Goal: Information Seeking & Learning: Learn about a topic

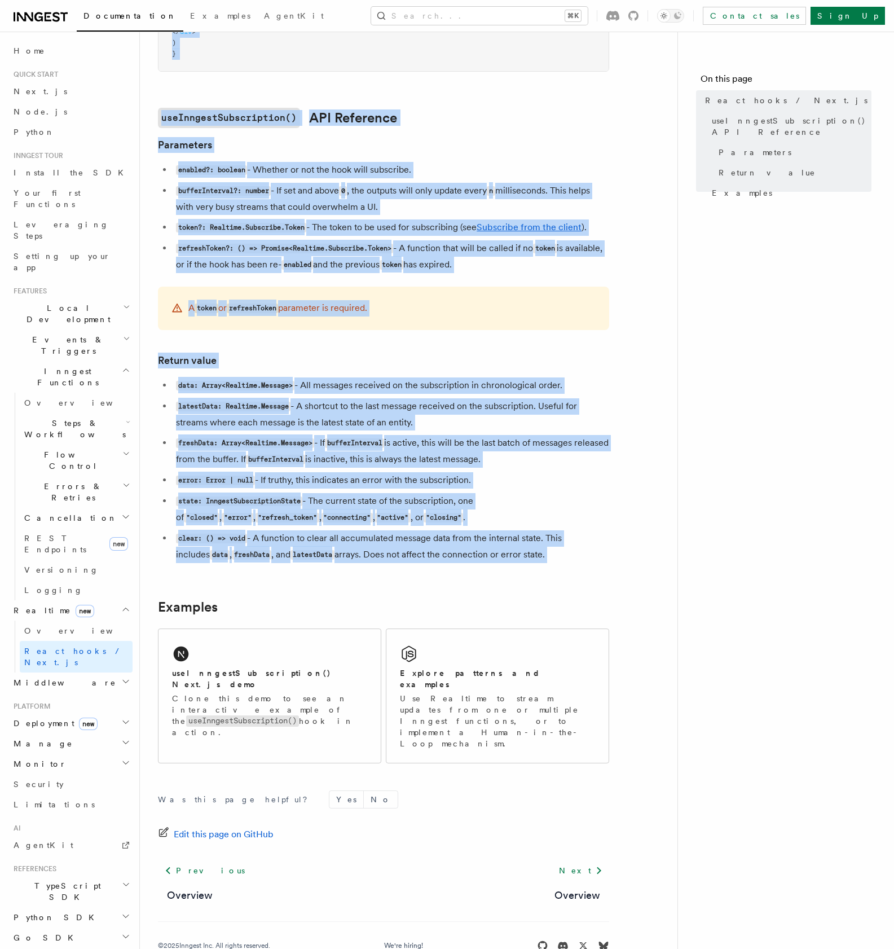
scroll to position [17, 0]
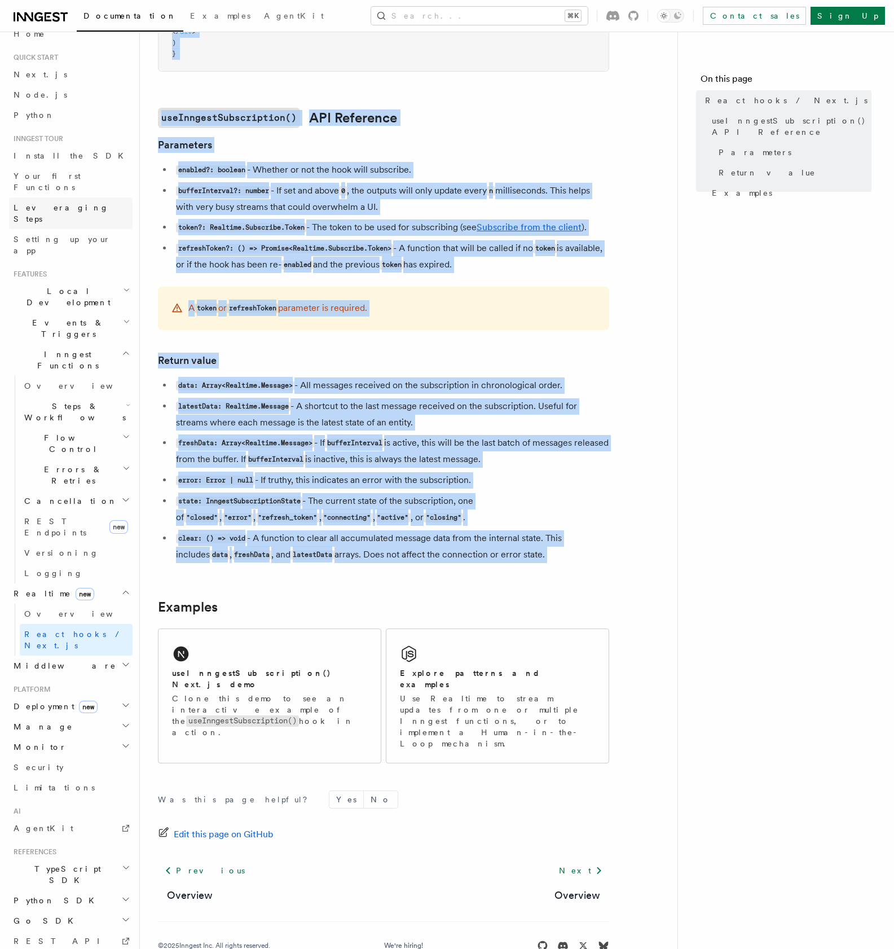
click at [67, 203] on span "Leveraging Steps" at bounding box center [61, 213] width 95 height 20
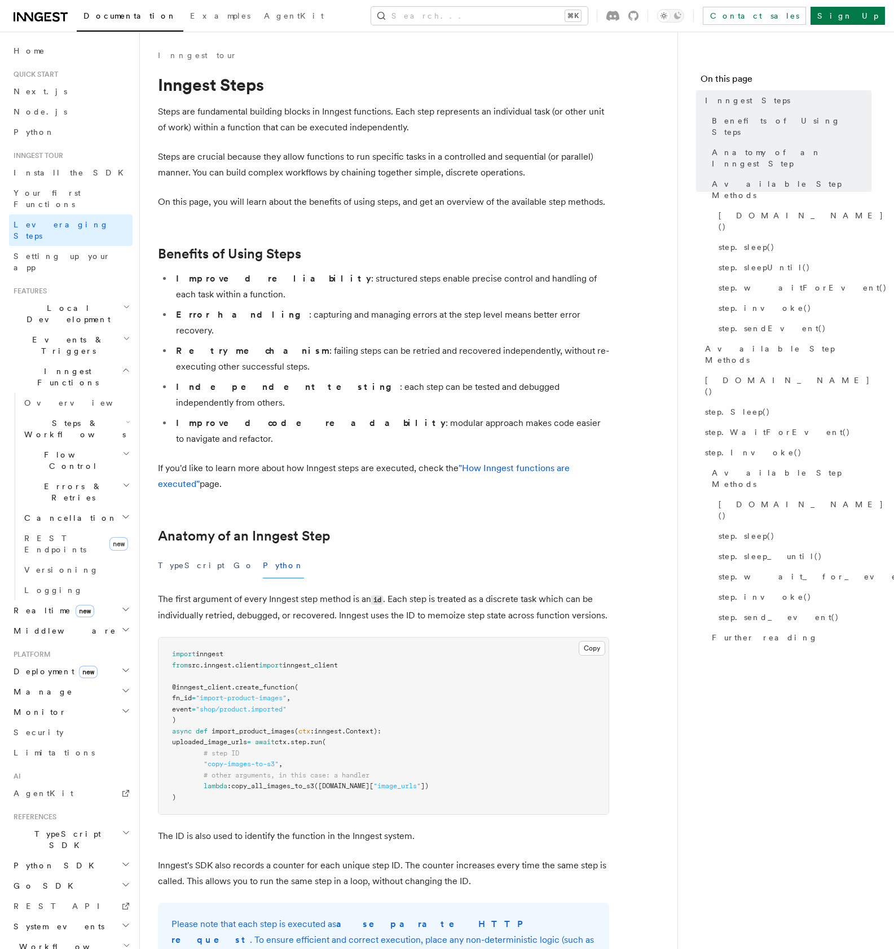
scroll to position [7, 0]
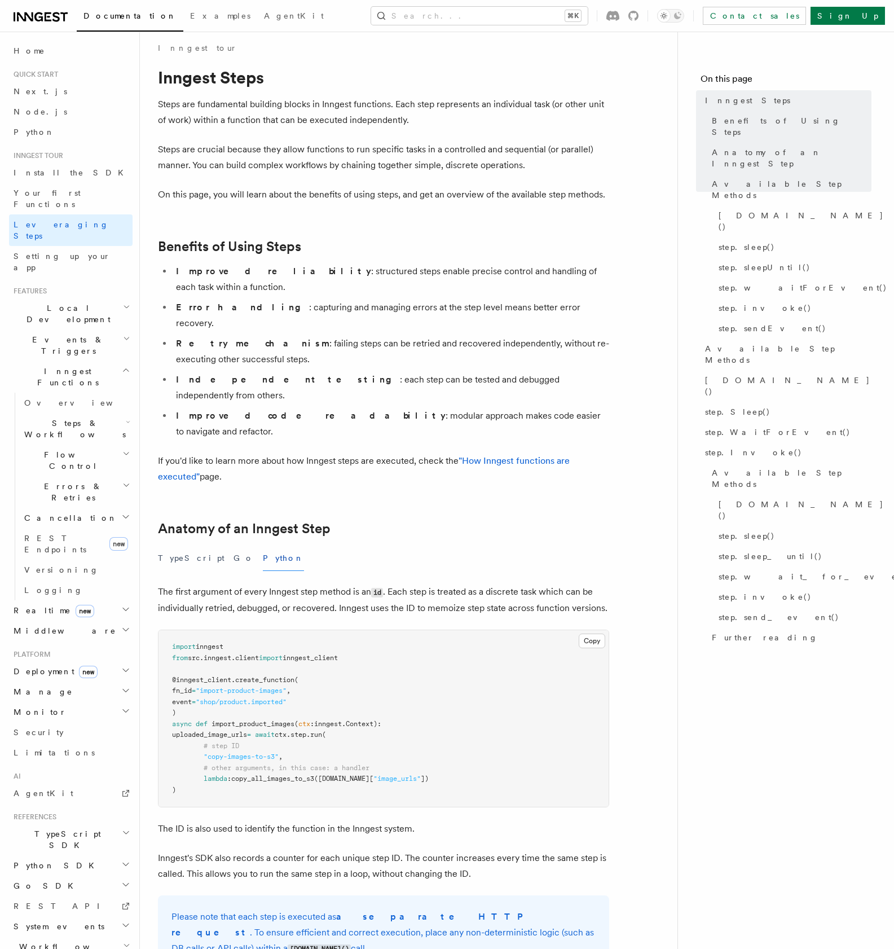
click at [61, 329] on h2 "Events & Triggers" at bounding box center [71, 345] width 124 height 32
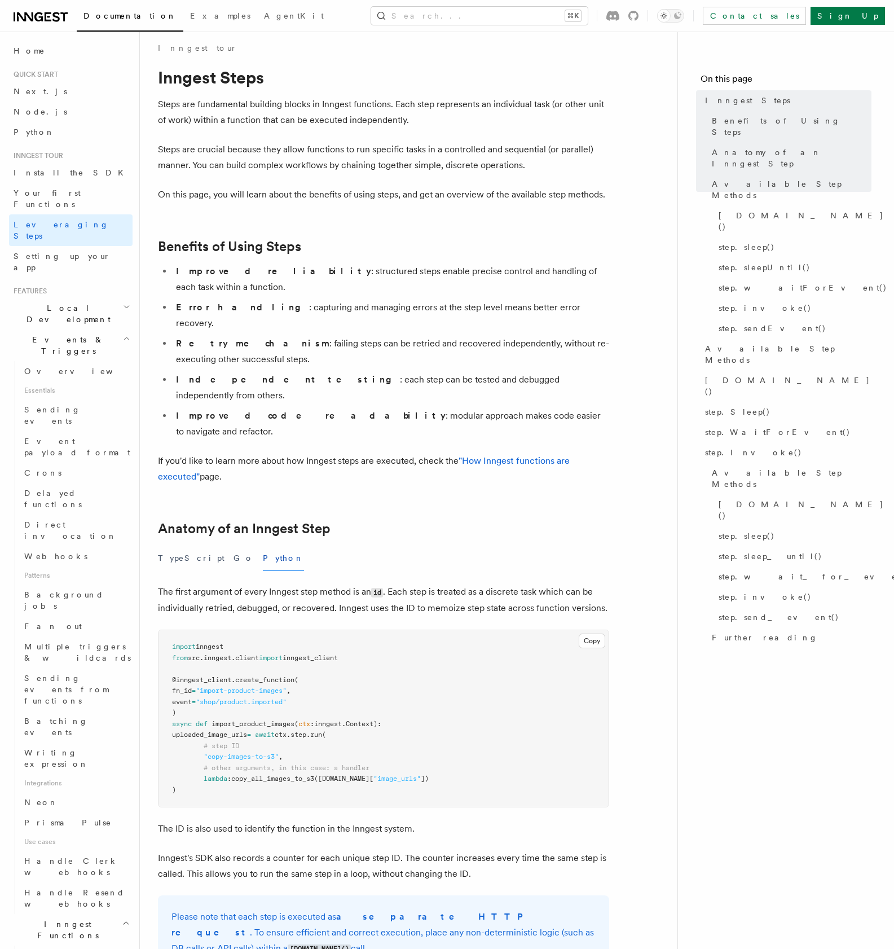
click at [76, 918] on span "Inngest Functions" at bounding box center [65, 929] width 113 height 23
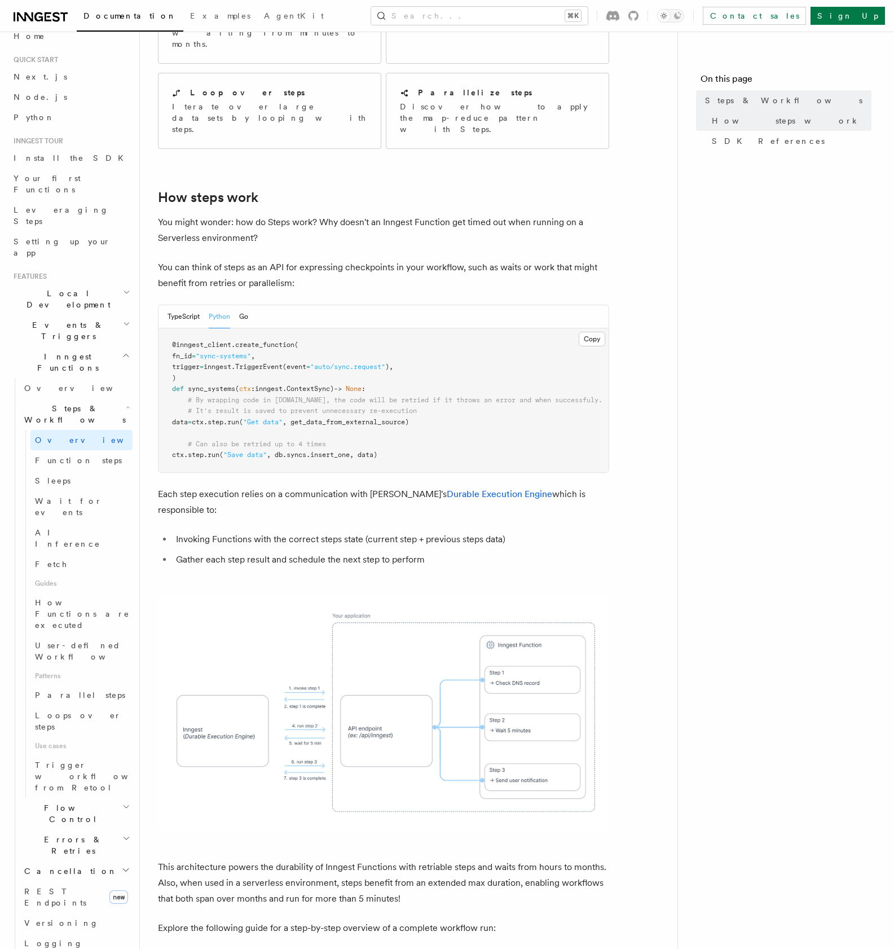
scroll to position [480, 0]
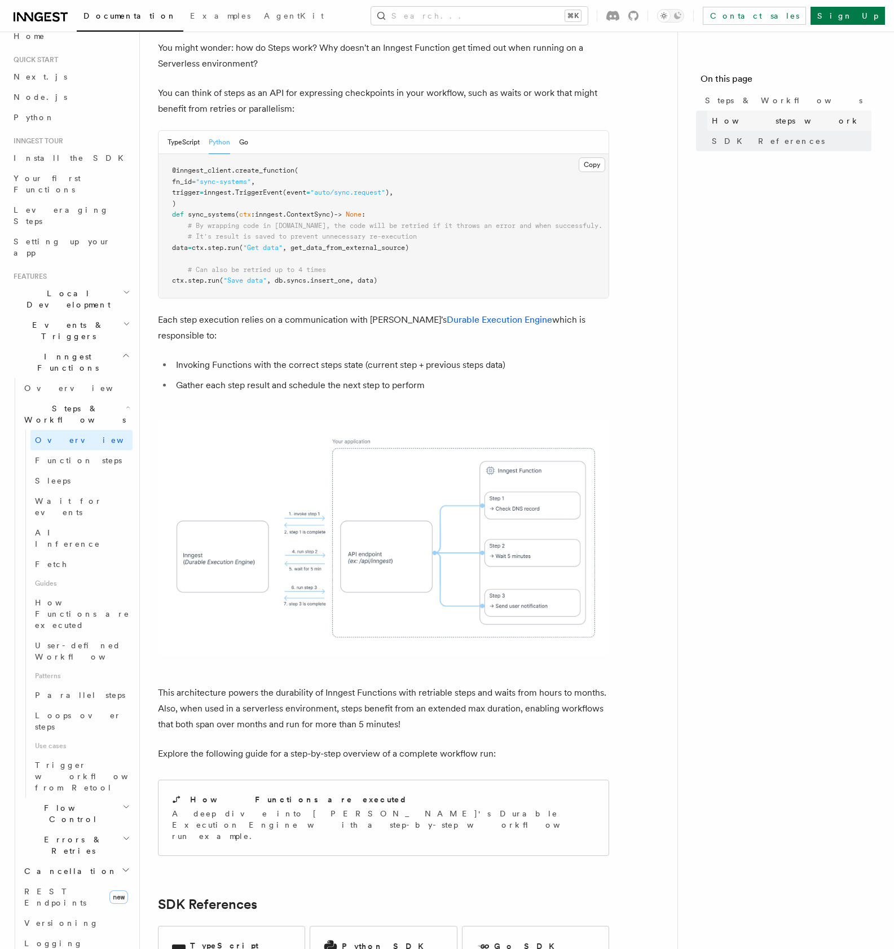
click at [748, 124] on span "How steps work" at bounding box center [786, 120] width 148 height 11
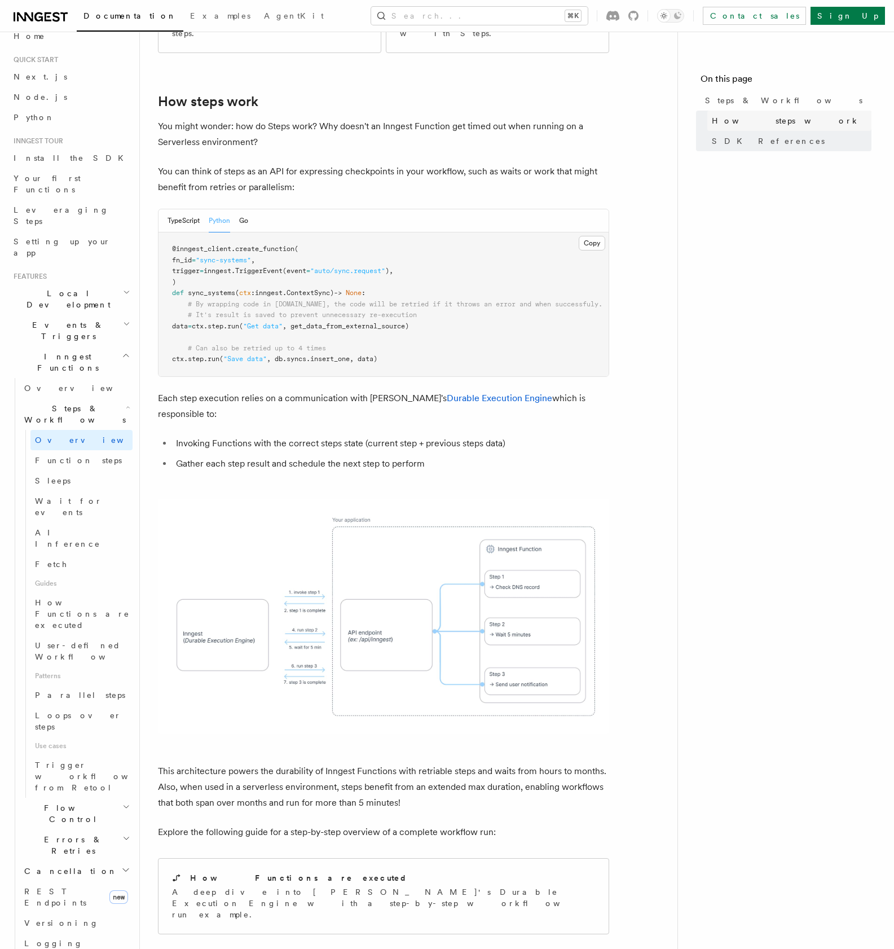
scroll to position [395, 0]
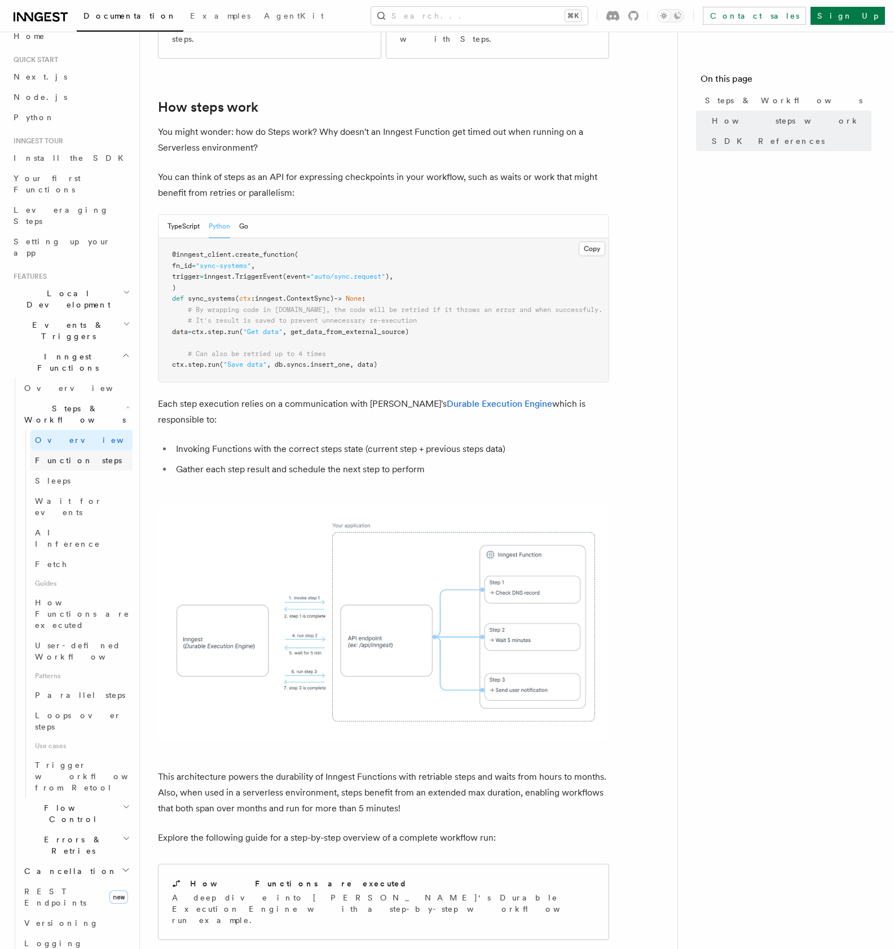
click at [82, 456] on span "Function steps" at bounding box center [78, 460] width 87 height 9
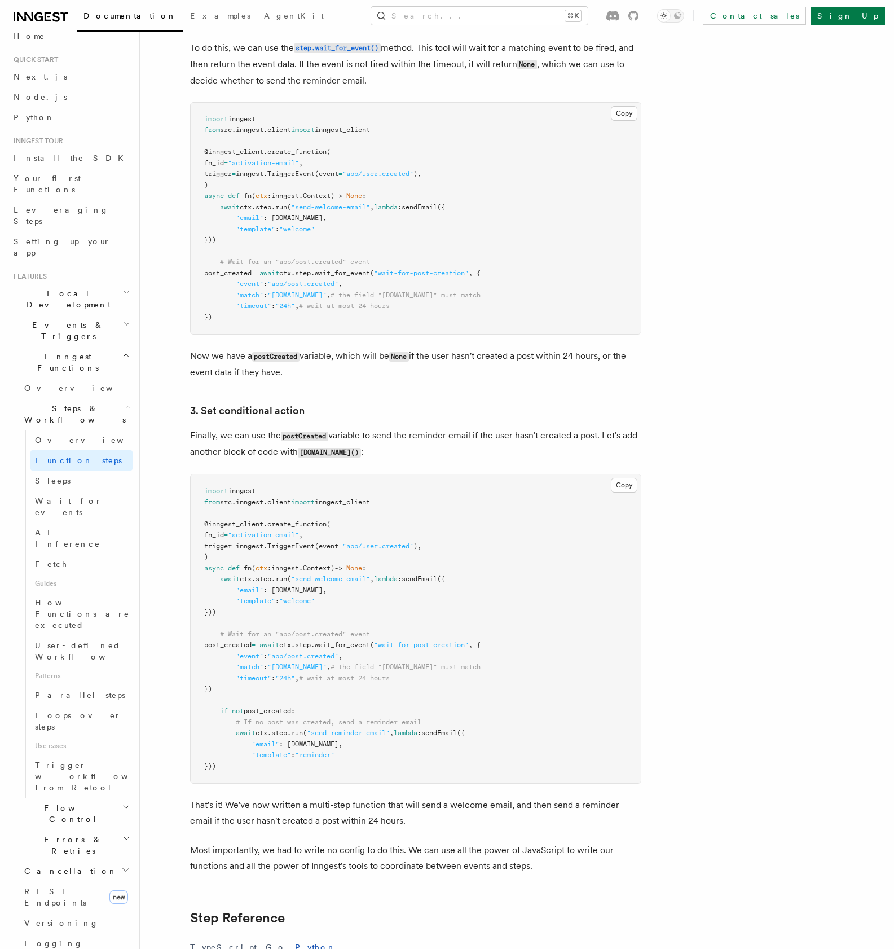
scroll to position [1230, 0]
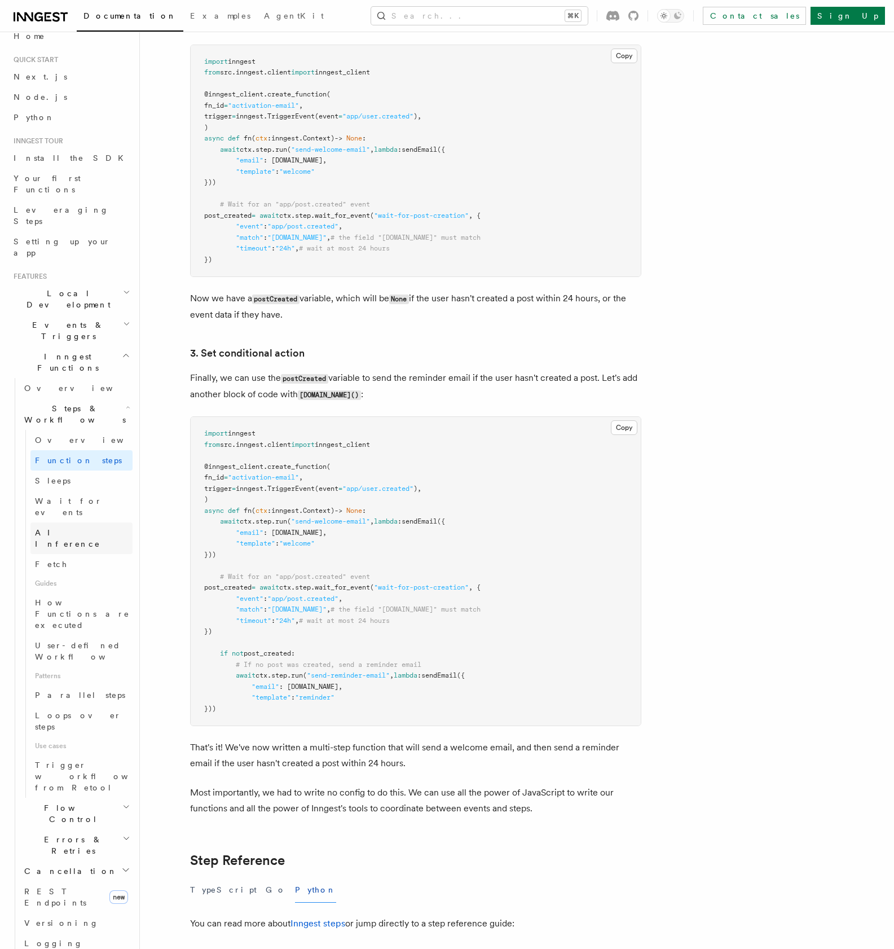
click at [56, 522] on link "AI Inference" at bounding box center [81, 538] width 102 height 32
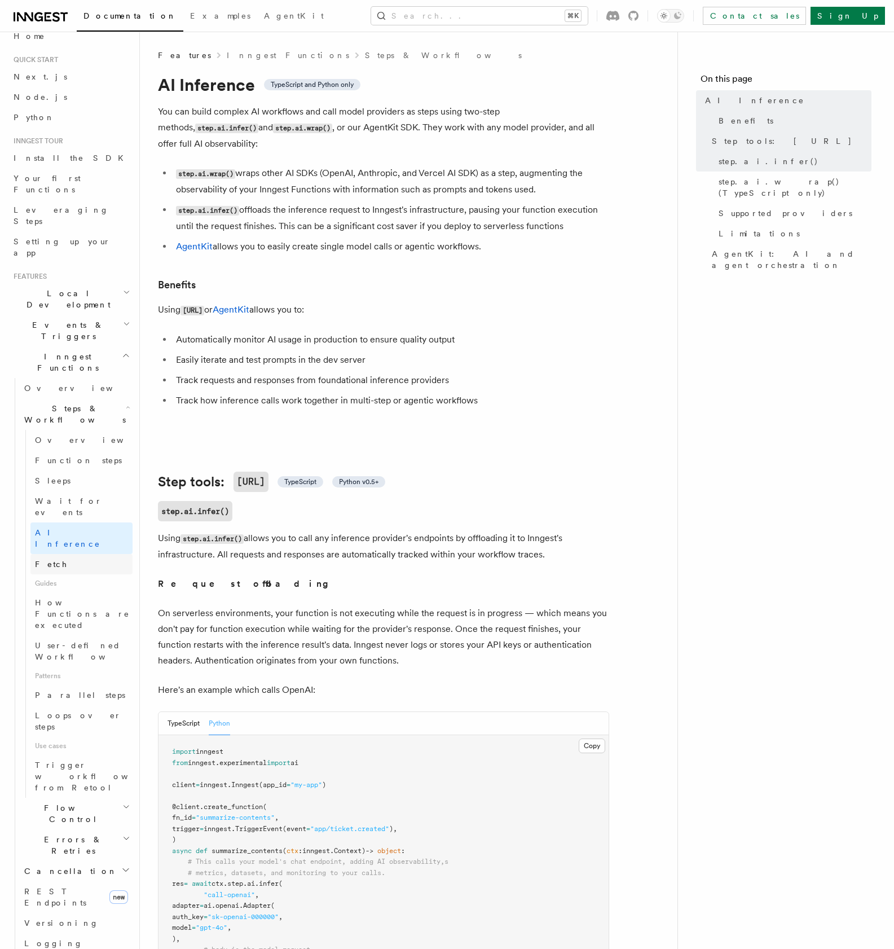
click at [62, 554] on link "Fetch" at bounding box center [81, 564] width 102 height 20
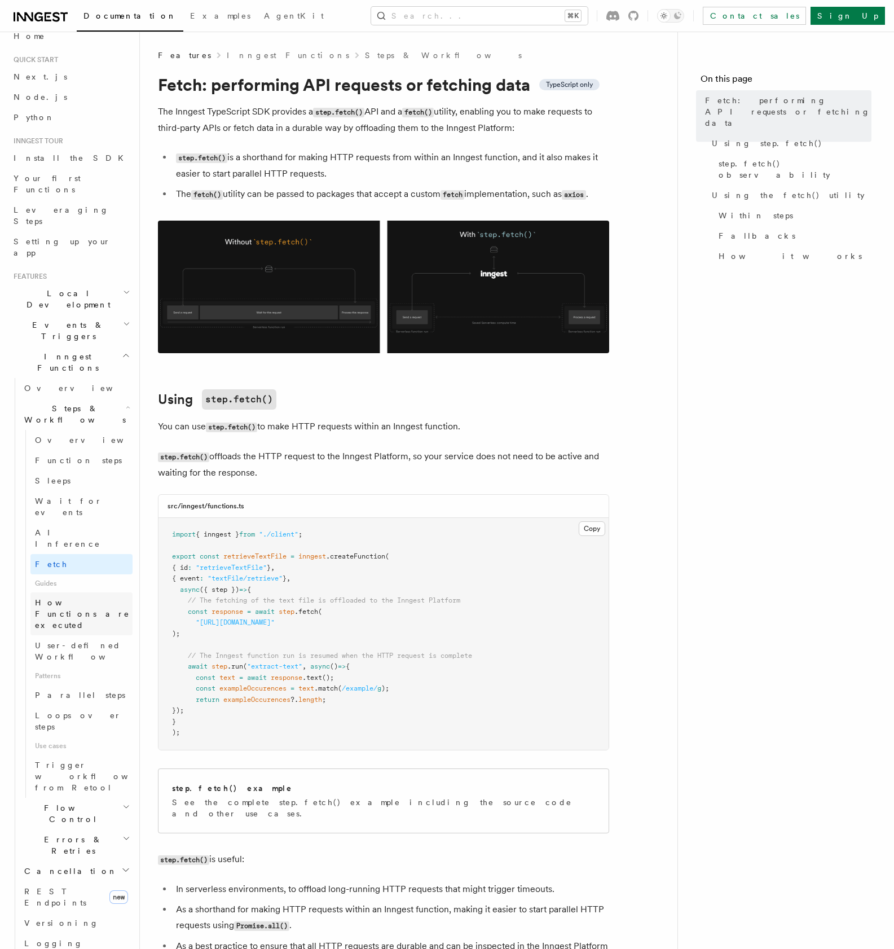
click at [68, 597] on span "How Functions are executed" at bounding box center [84, 614] width 98 height 34
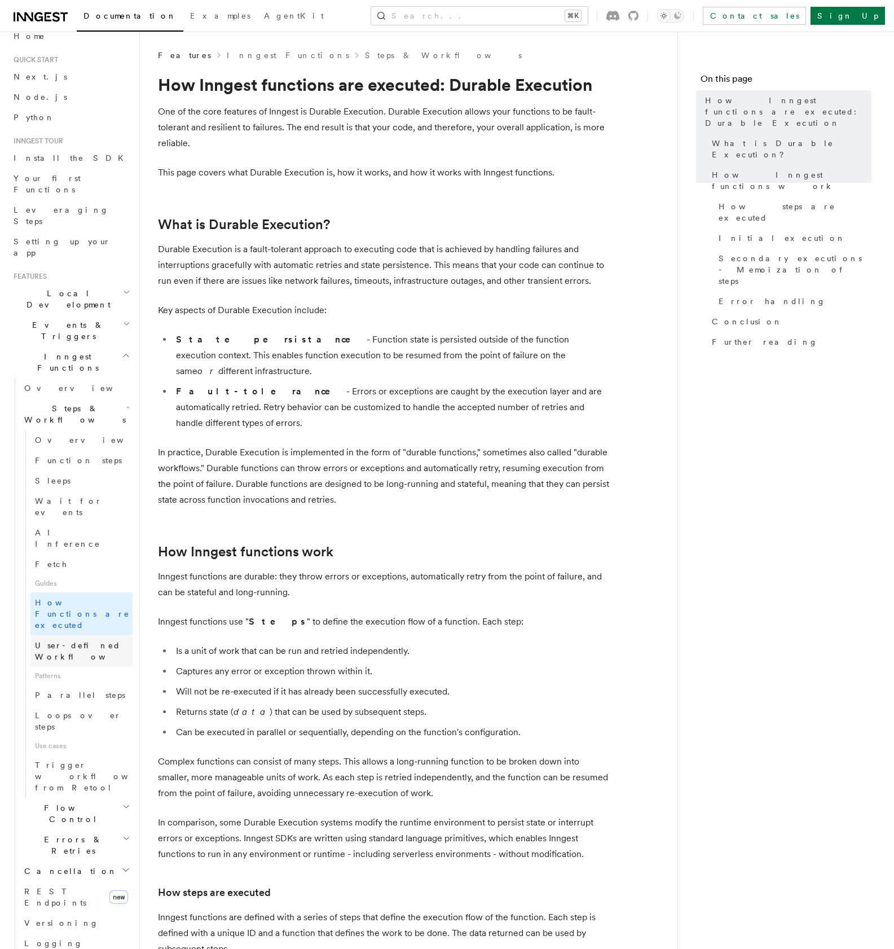
click at [71, 641] on span "User-defined Workflows" at bounding box center [86, 651] width 102 height 20
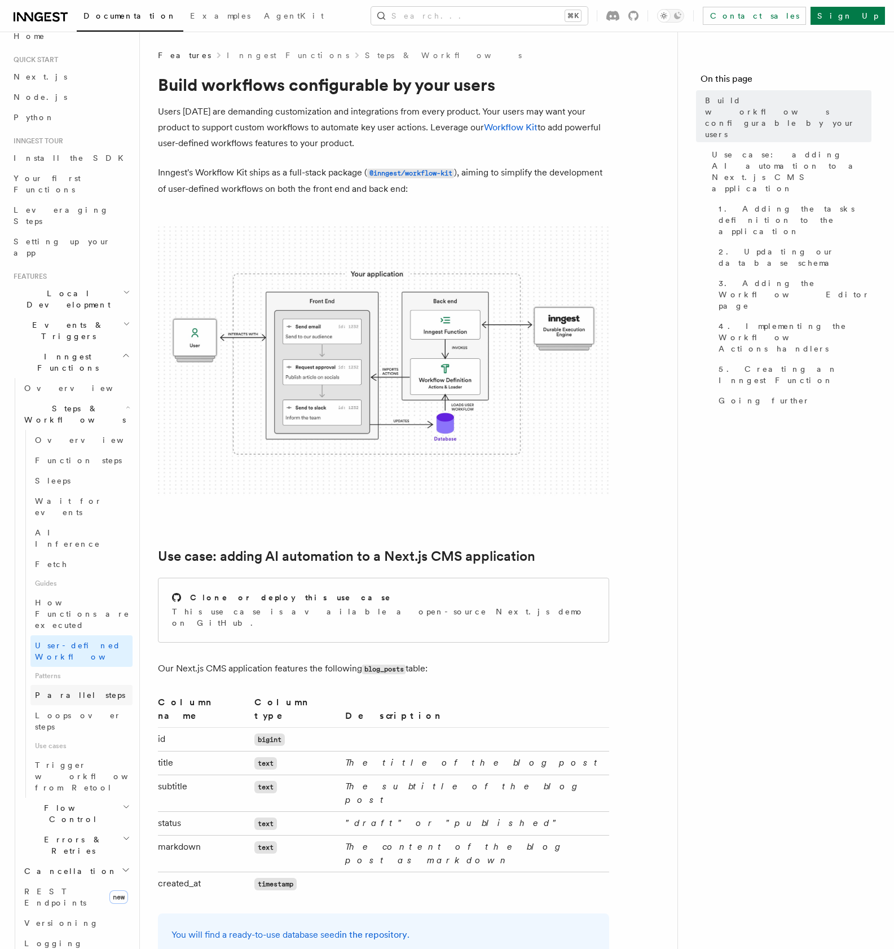
click at [76, 690] on span "Parallel steps" at bounding box center [80, 694] width 90 height 9
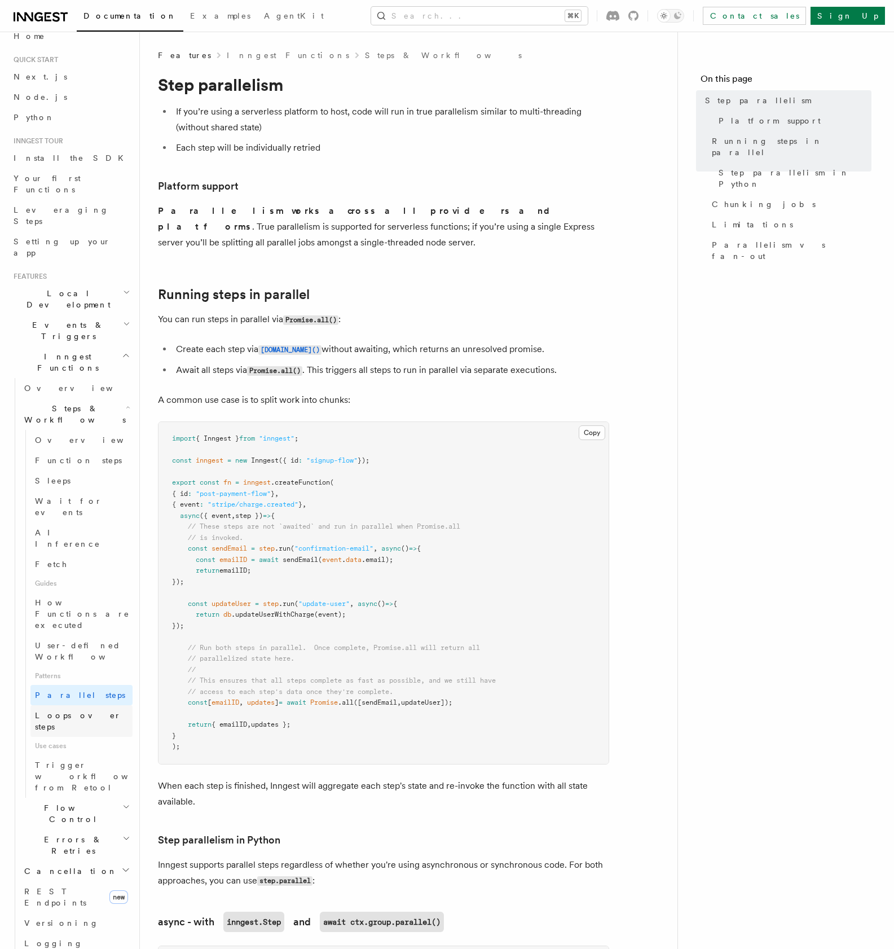
click at [83, 711] on span "Loops over steps" at bounding box center [78, 721] width 86 height 20
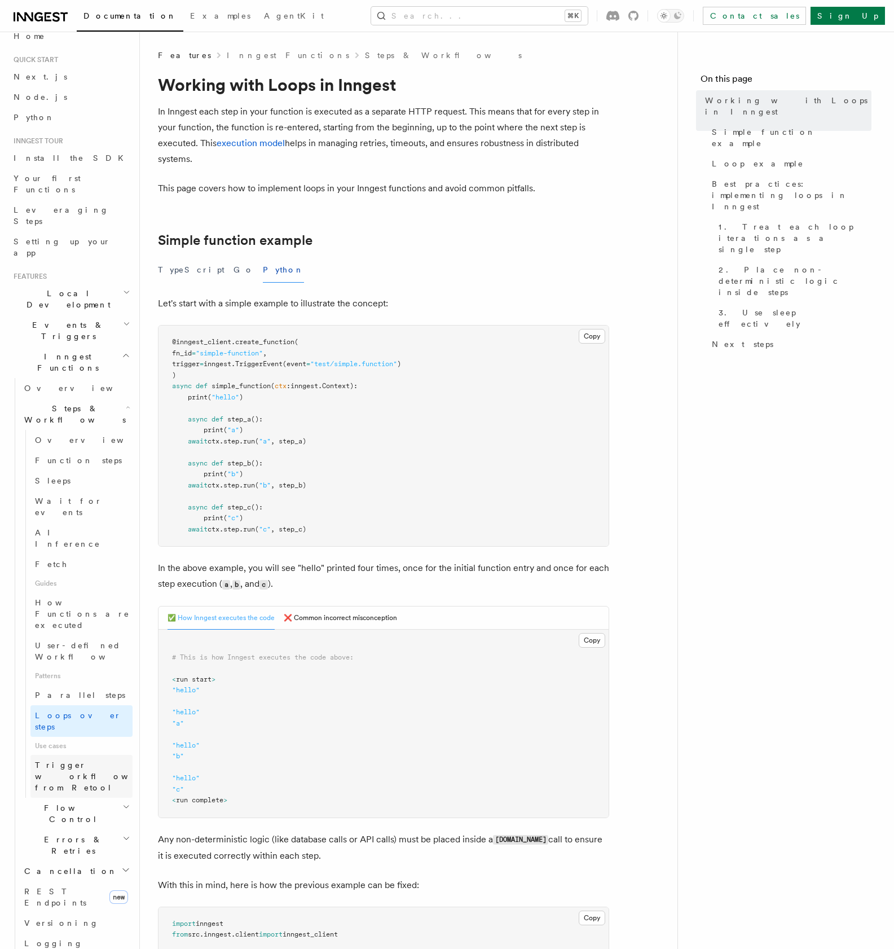
click at [77, 759] on span "Trigger workflows from Retool" at bounding box center [97, 776] width 124 height 34
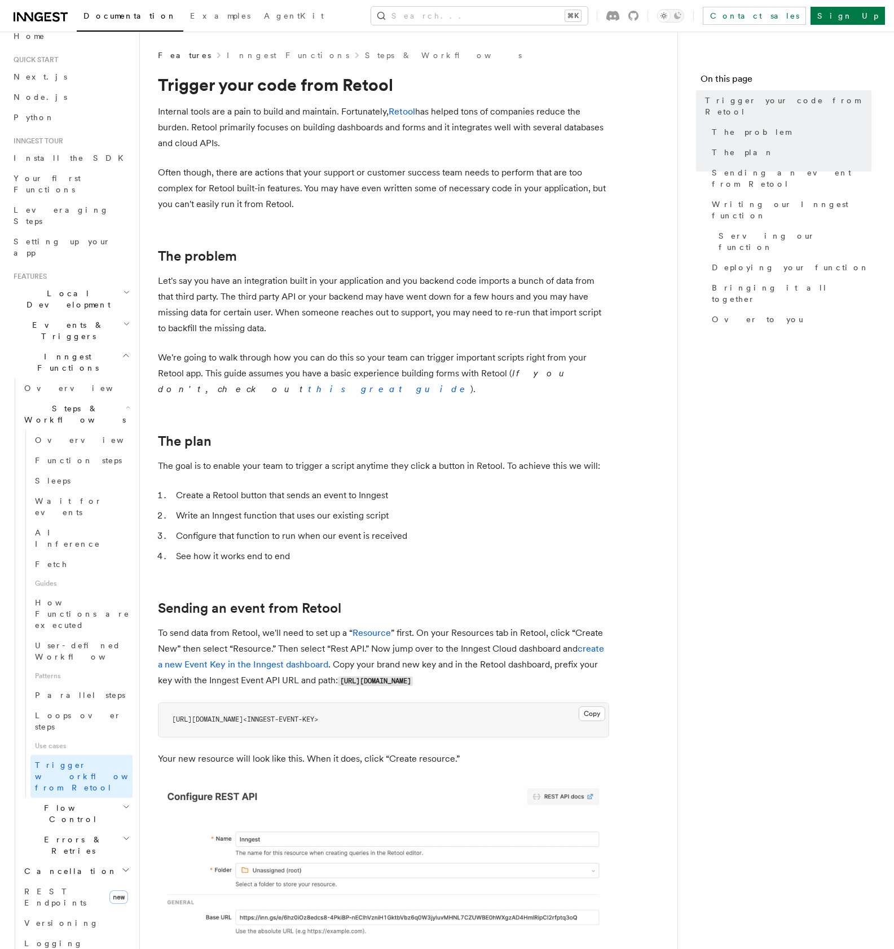
click at [63, 802] on span "Flow Control" at bounding box center [71, 813] width 103 height 23
click at [77, 798] on h2 "Flow Control" at bounding box center [76, 814] width 113 height 32
click at [65, 913] on link "Versioning" at bounding box center [76, 923] width 113 height 20
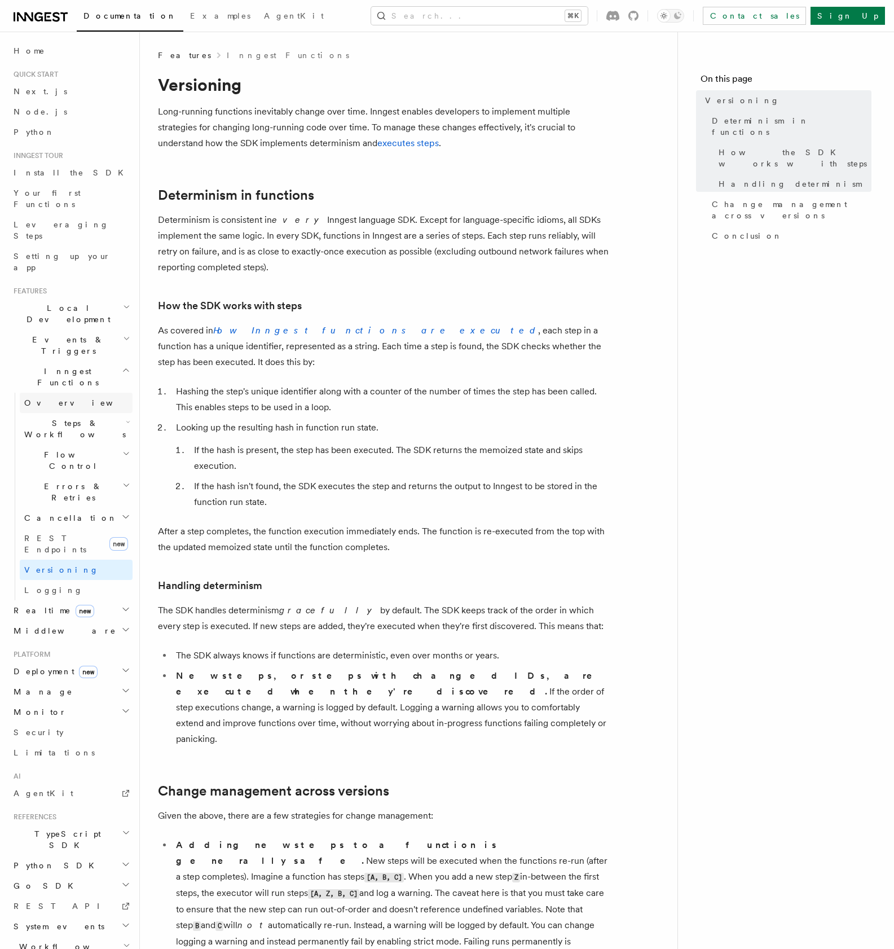
click at [64, 393] on link "Overview" at bounding box center [76, 403] width 113 height 20
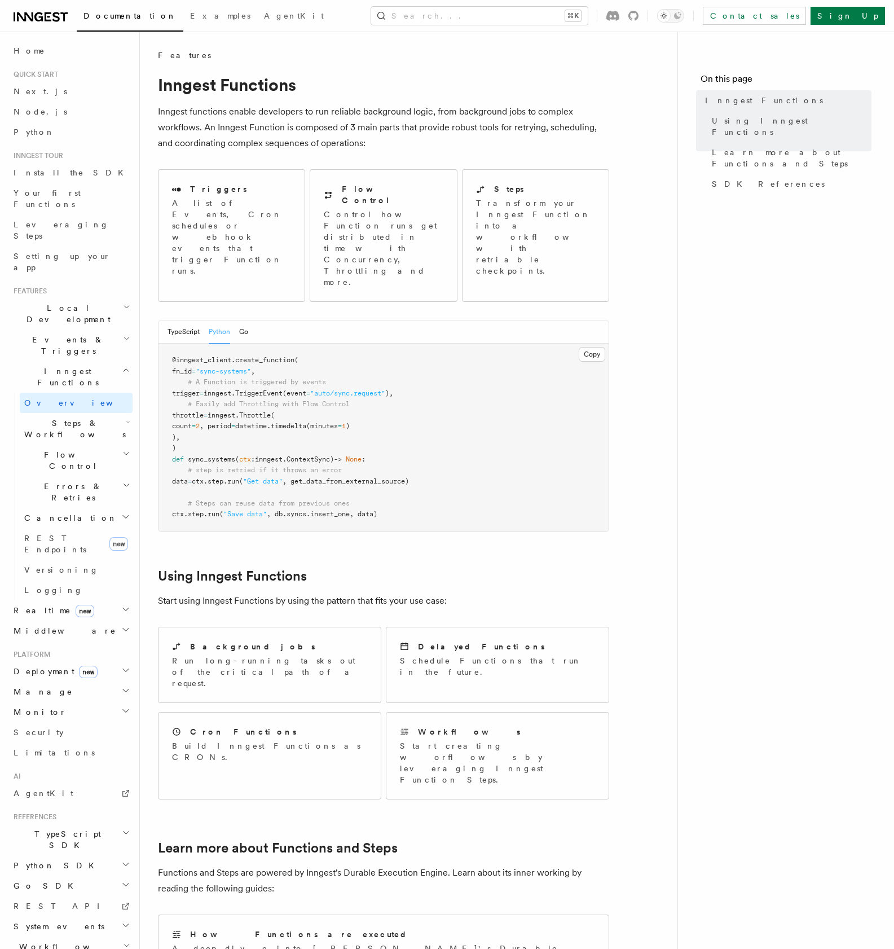
click at [67, 605] on span "Realtime new" at bounding box center [51, 610] width 85 height 11
click at [67, 672] on h2 "Middleware" at bounding box center [71, 682] width 124 height 20
click at [81, 719] on span "Creating middleware" at bounding box center [72, 729] width 96 height 20
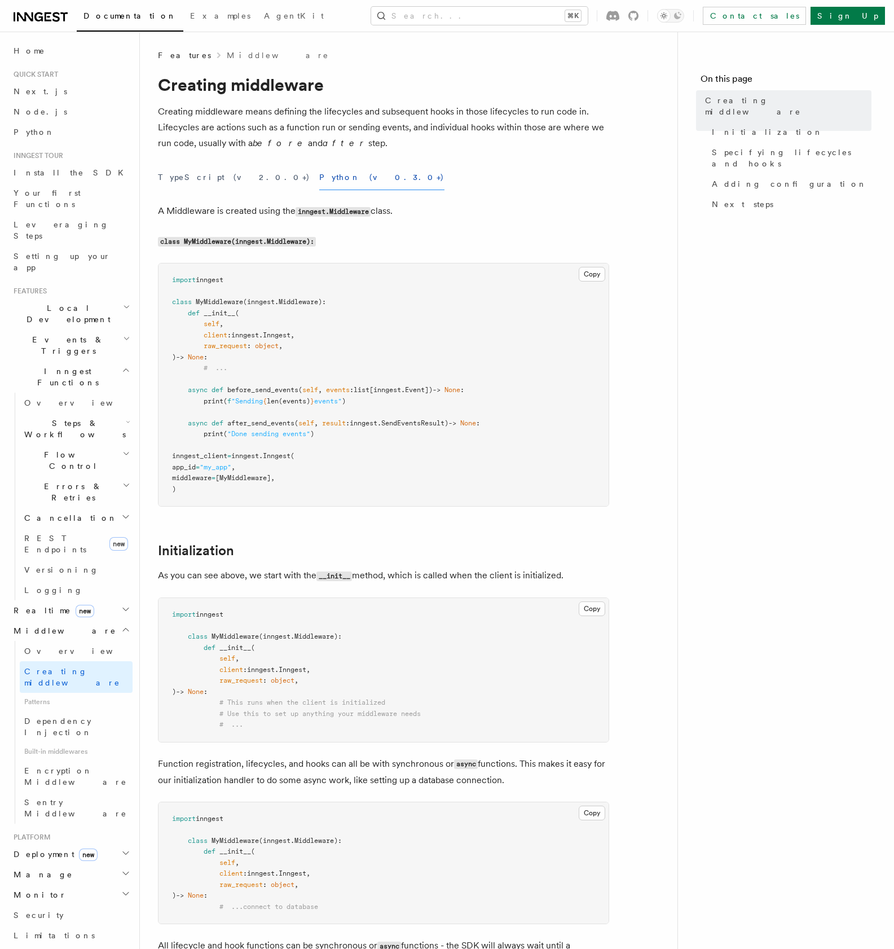
click at [68, 334] on span "Events & Triggers" at bounding box center [66, 345] width 114 height 23
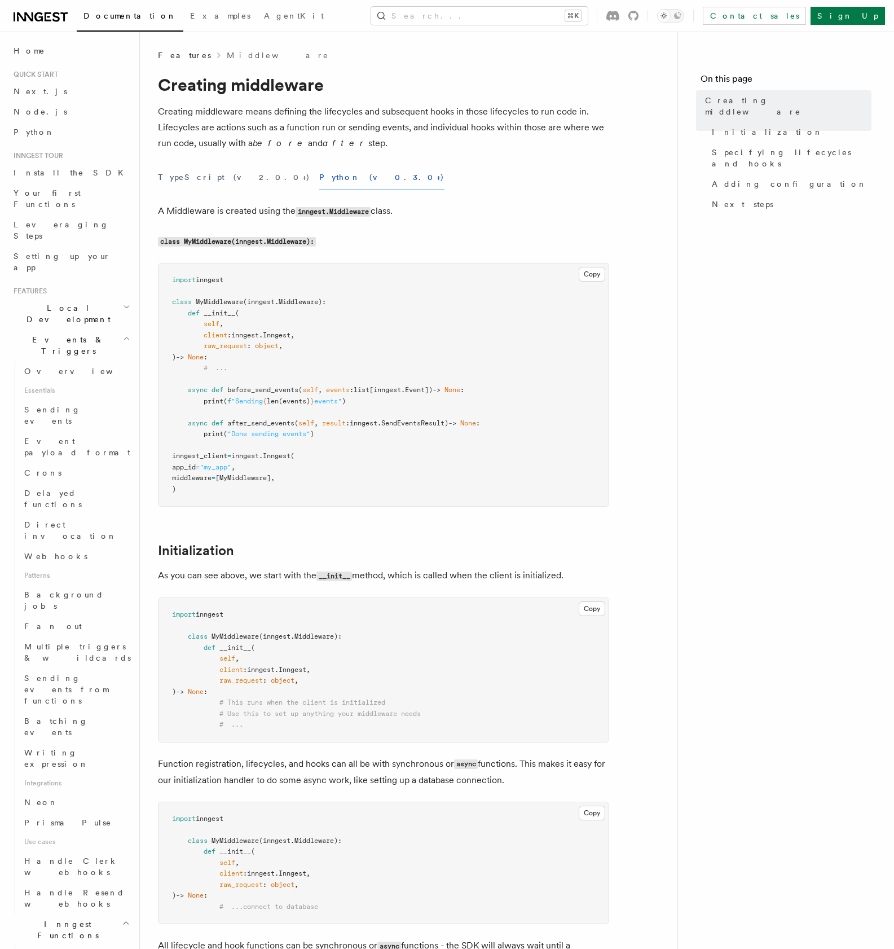
click at [68, 302] on span "Local Development" at bounding box center [66, 313] width 114 height 23
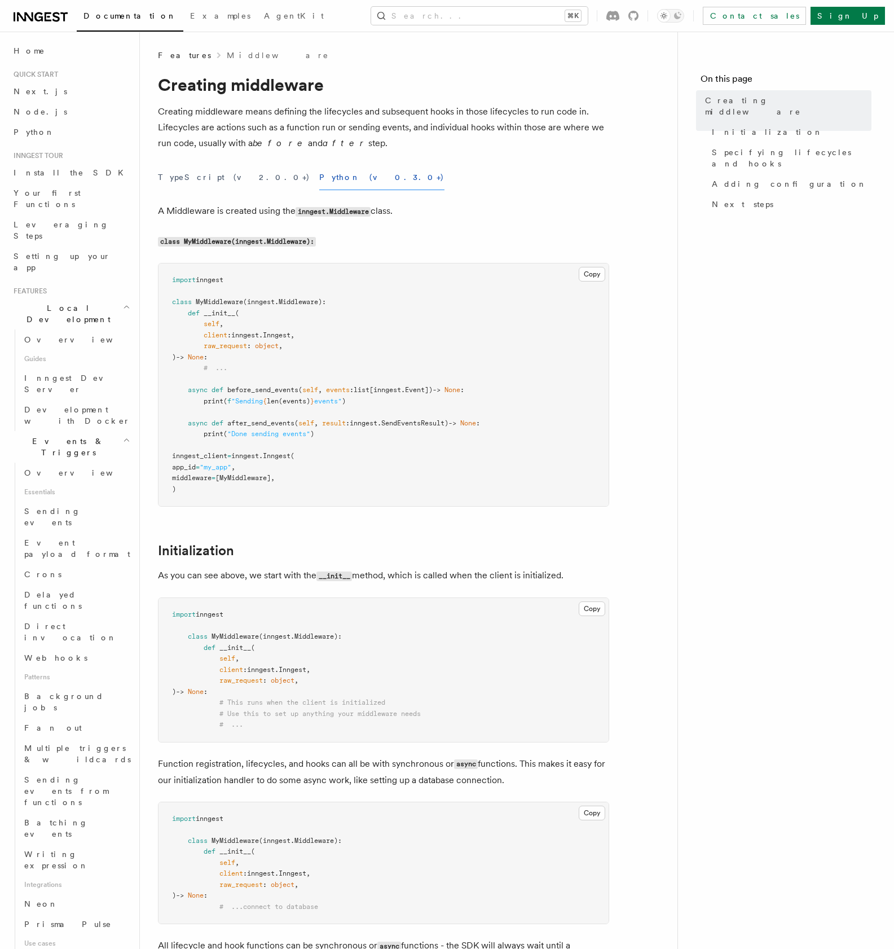
click at [69, 302] on span "Local Development" at bounding box center [66, 313] width 114 height 23
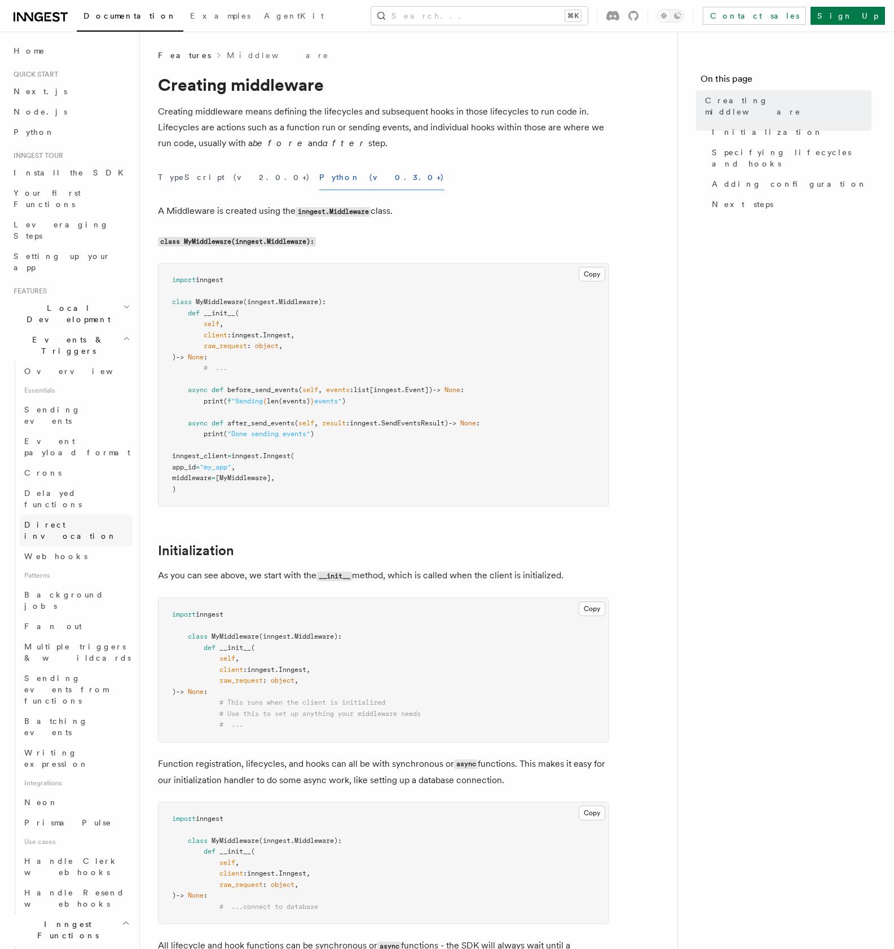
click at [58, 514] on link "Direct invocation" at bounding box center [76, 530] width 113 height 32
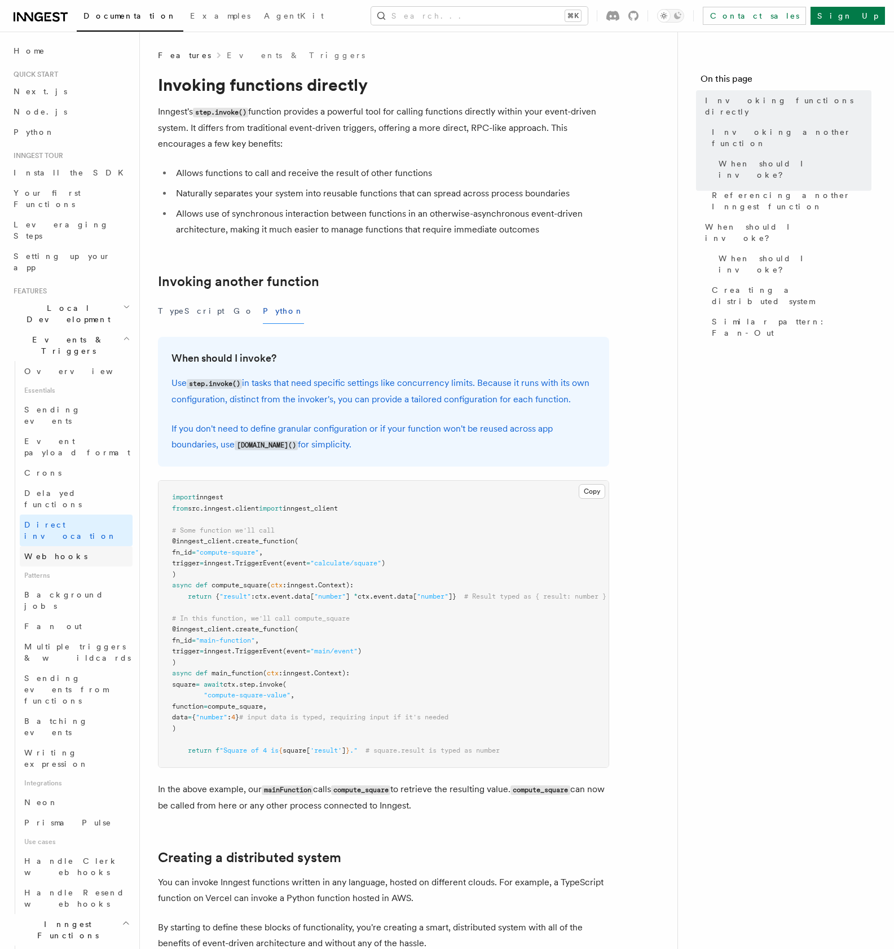
click at [55, 552] on span "Webhooks" at bounding box center [55, 556] width 63 height 9
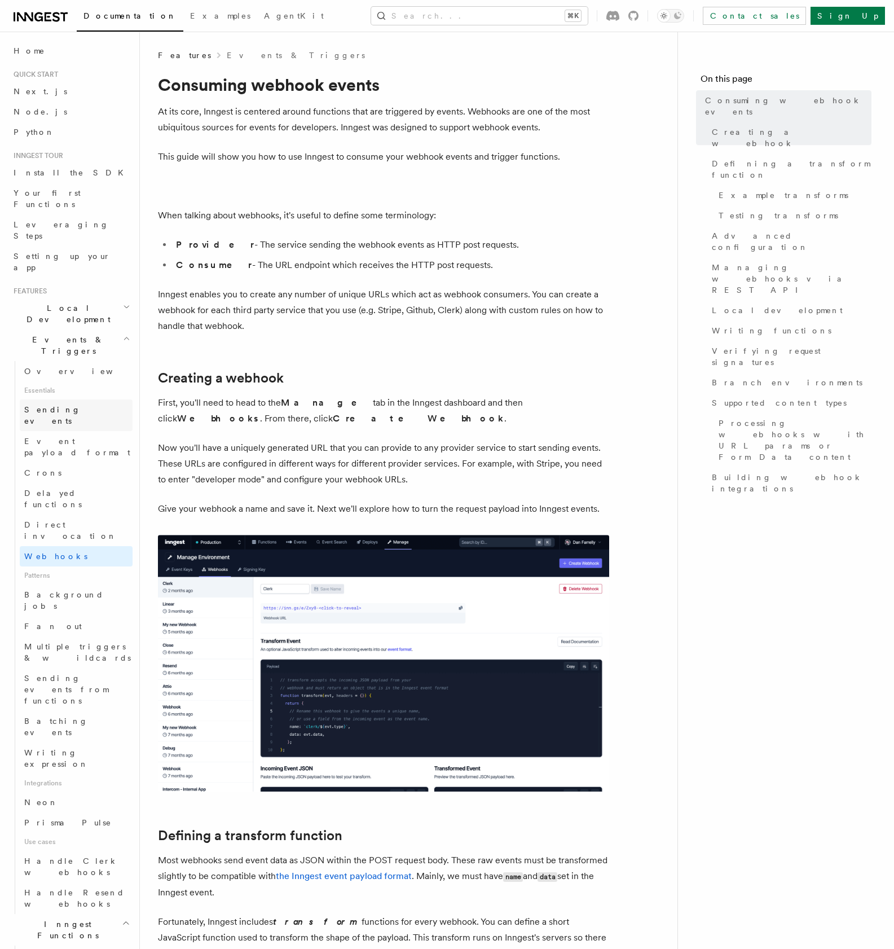
click at [56, 405] on span "Sending events" at bounding box center [52, 415] width 56 height 20
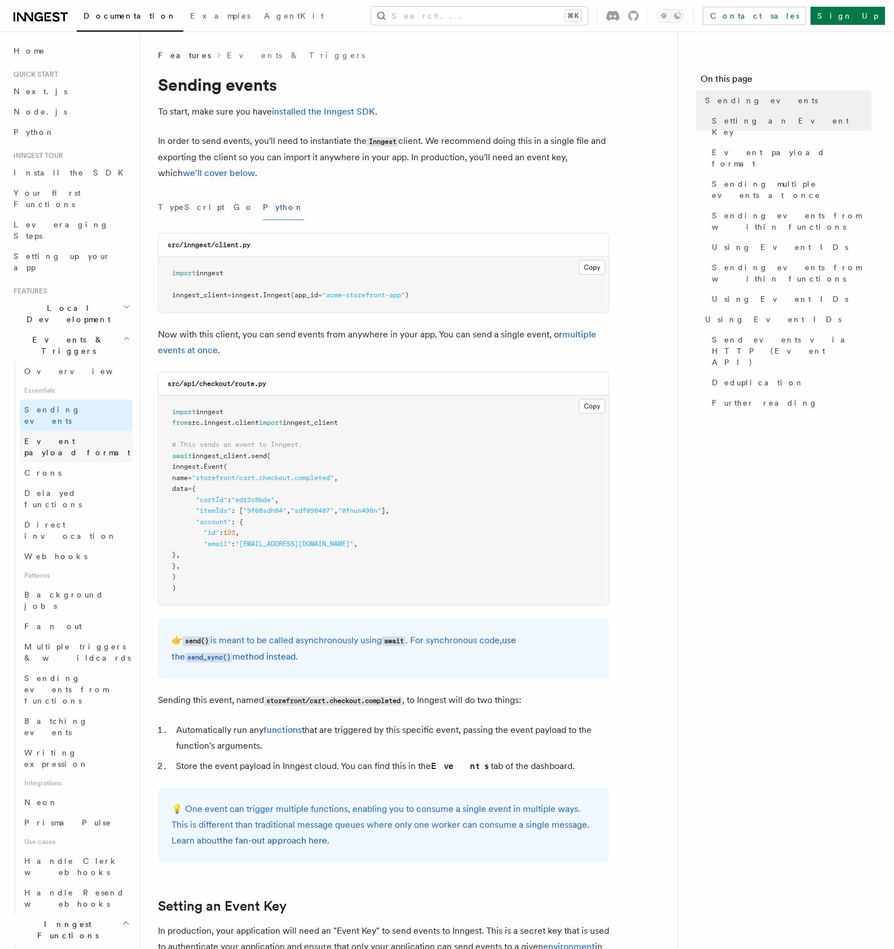
click at [60, 437] on span "Event payload format" at bounding box center [77, 447] width 106 height 20
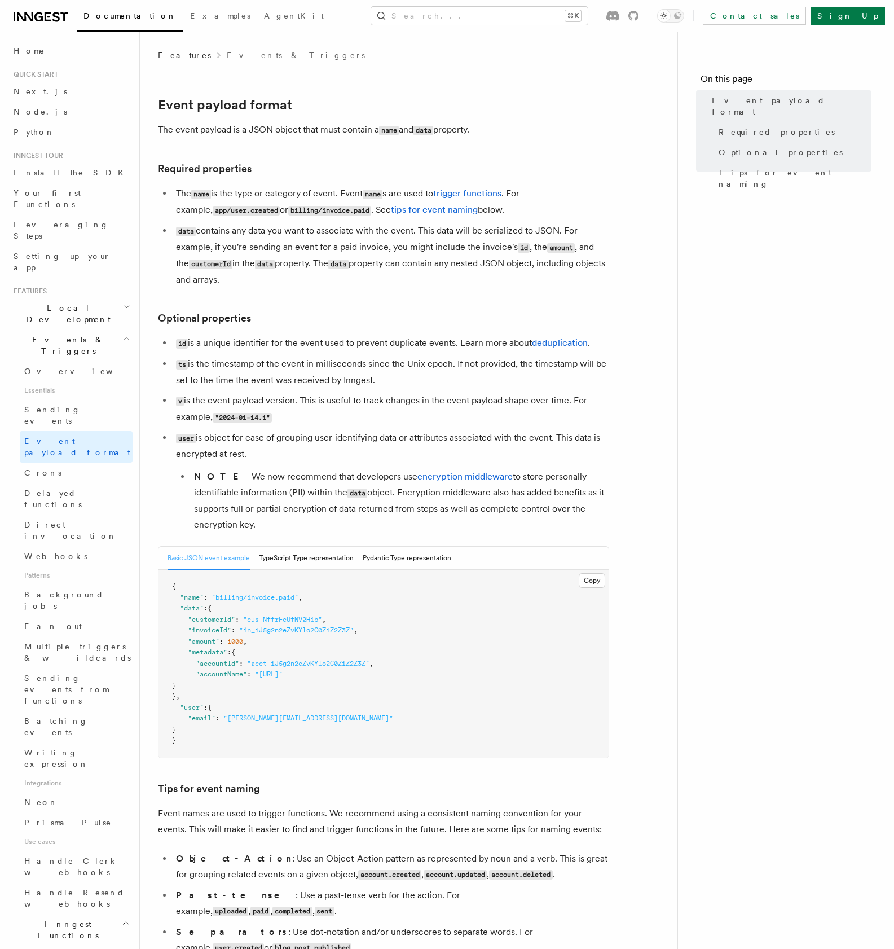
drag, startPoint x: 59, startPoint y: 770, endPoint x: 859, endPoint y: 650, distance: 808.9
